Goal: Contribute content

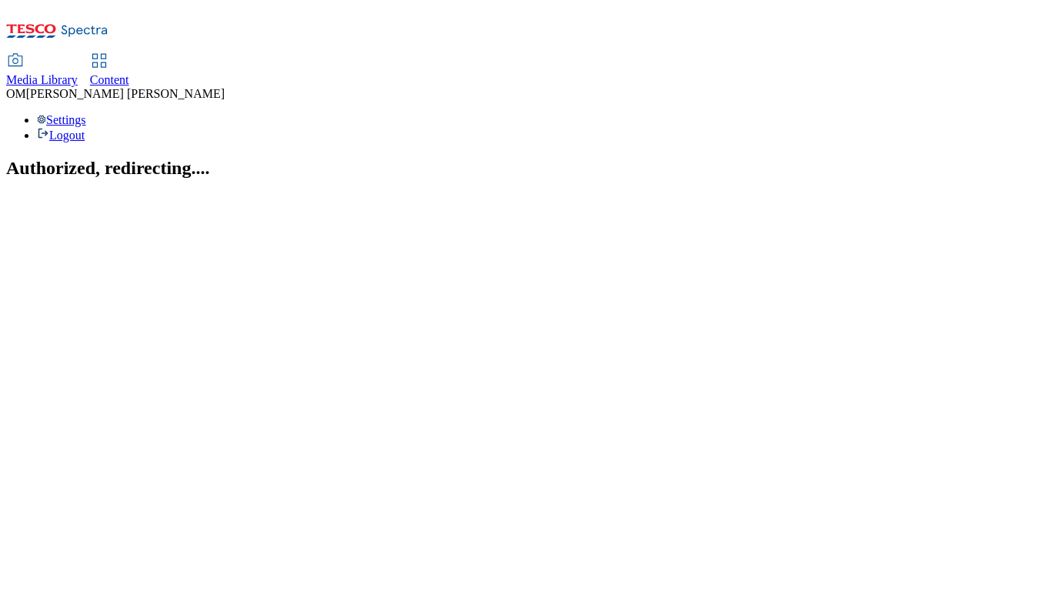
click at [78, 73] on span "Media Library" at bounding box center [42, 79] width 72 height 13
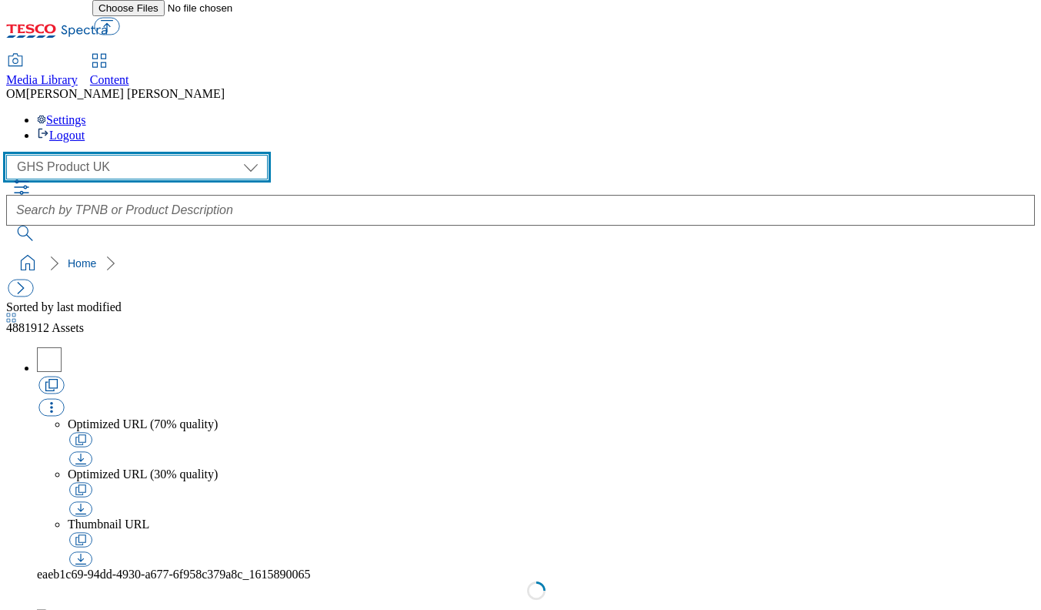
click at [136, 155] on select "GHS Marketing UK GHS Product UK ghs-roi" at bounding box center [137, 167] width 262 height 25
select select "flare-ghs-mktg"
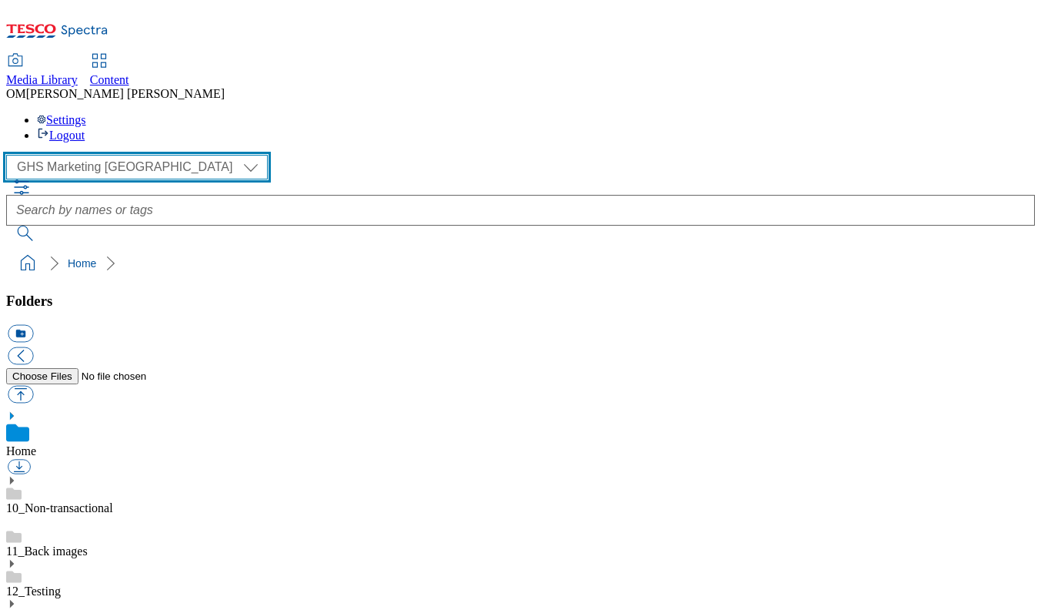
scroll to position [109, 0]
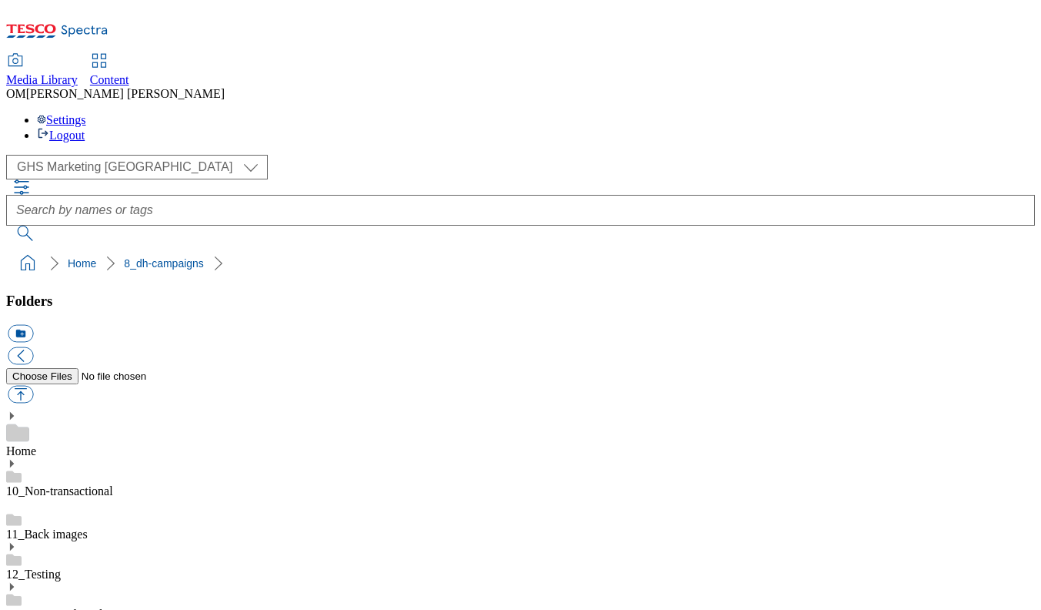
click at [33, 386] on button "button" at bounding box center [20, 395] width 25 height 18
type input "C:\fakepath\1754894573289-ad541302_Lindt_Lindor_LegoBrand_H_1184x333_V1.jpg"
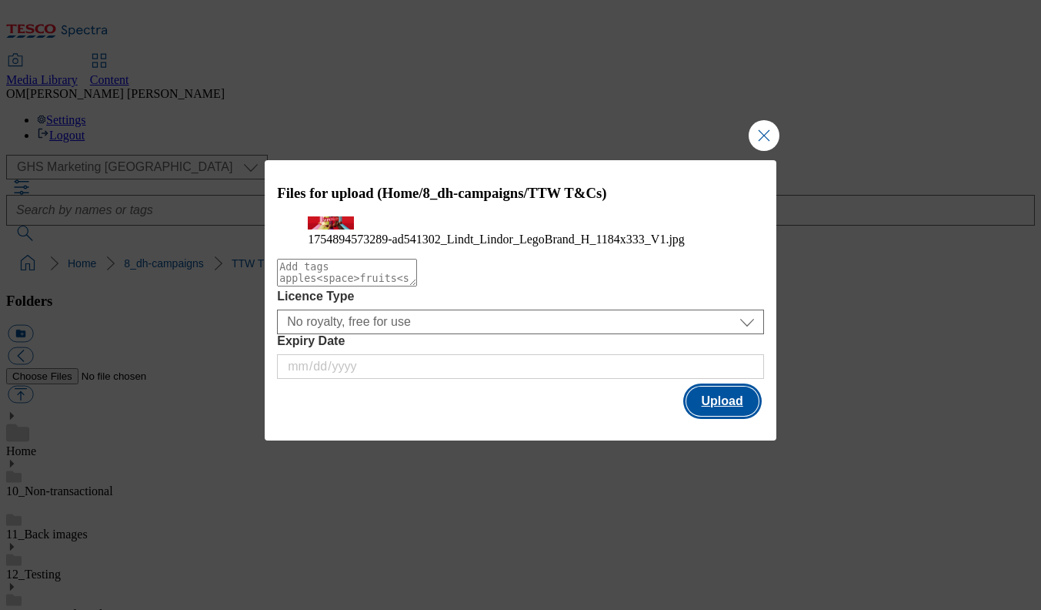
click at [721, 416] on button "Upload" at bounding box center [722, 400] width 72 height 29
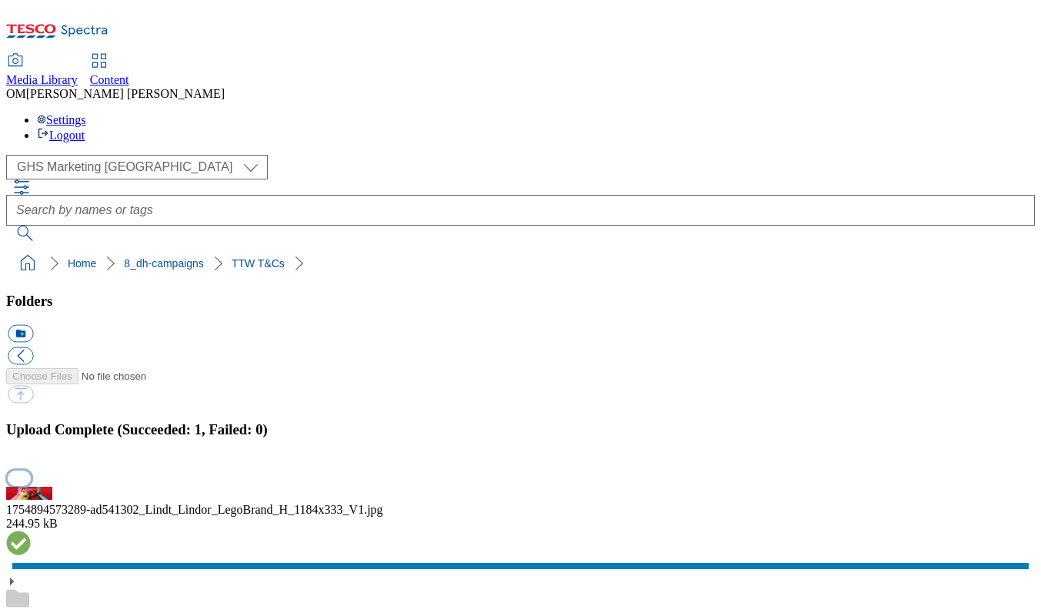
click at [31, 470] on button "button" at bounding box center [19, 477] width 23 height 15
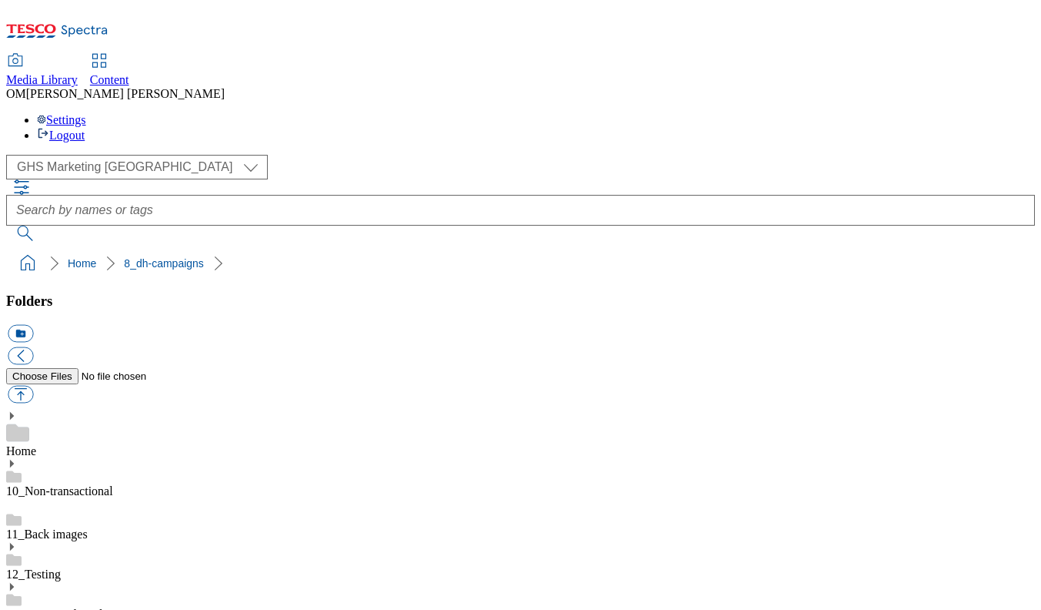
scroll to position [2, 0]
